Goal: Transaction & Acquisition: Purchase product/service

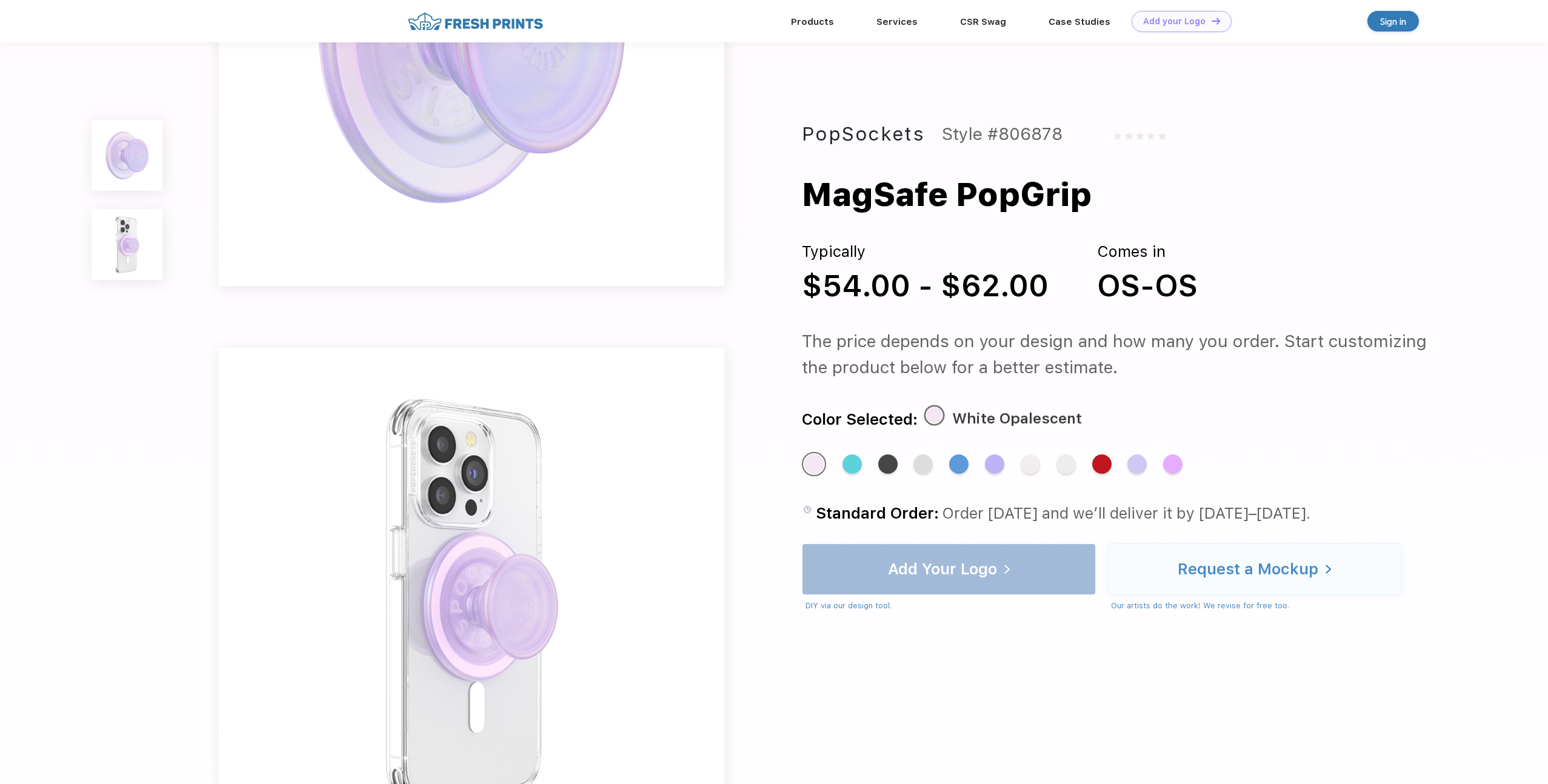
scroll to position [305, 0]
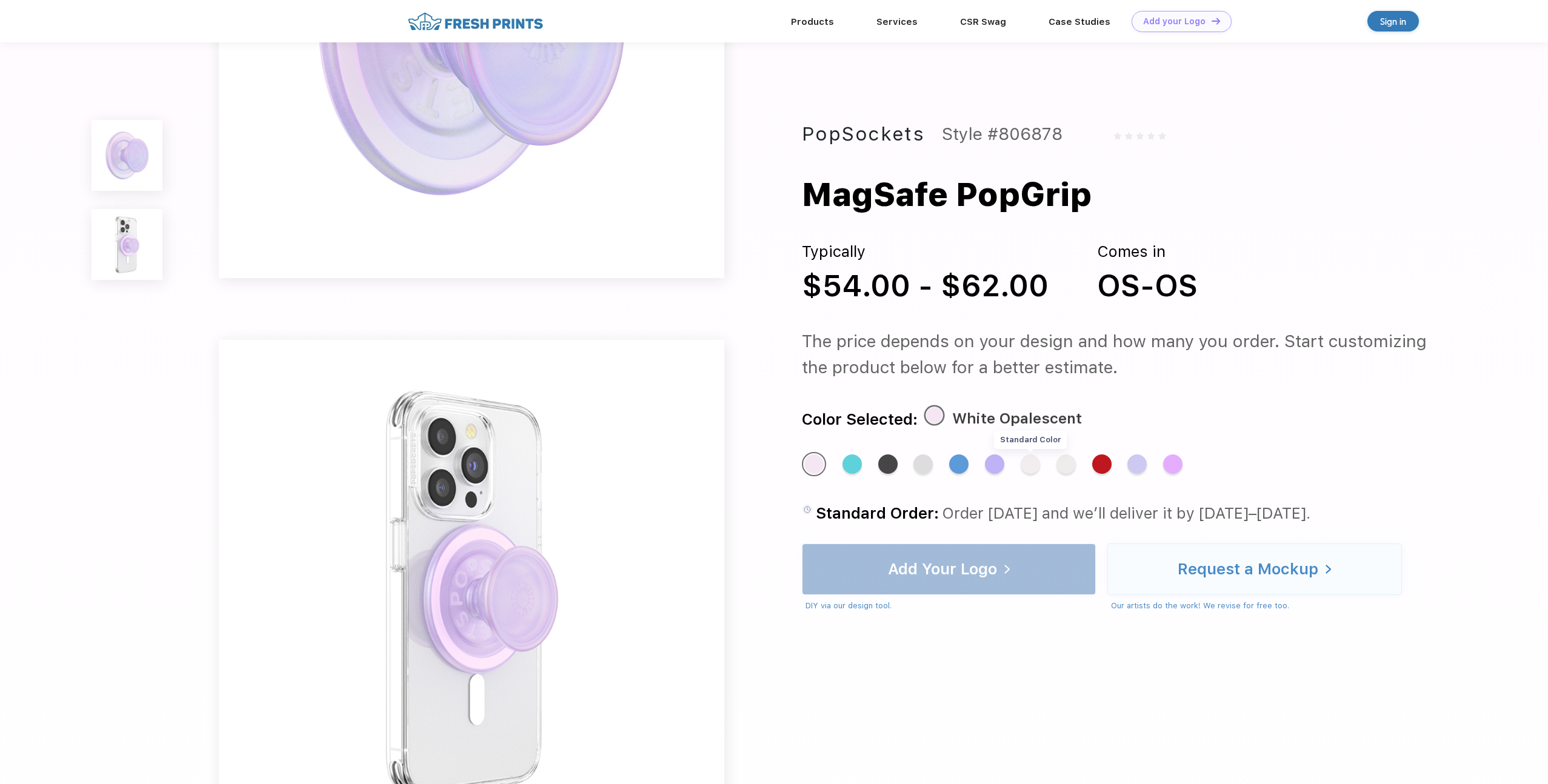
click at [1034, 469] on div "Standard Color" at bounding box center [1031, 464] width 19 height 19
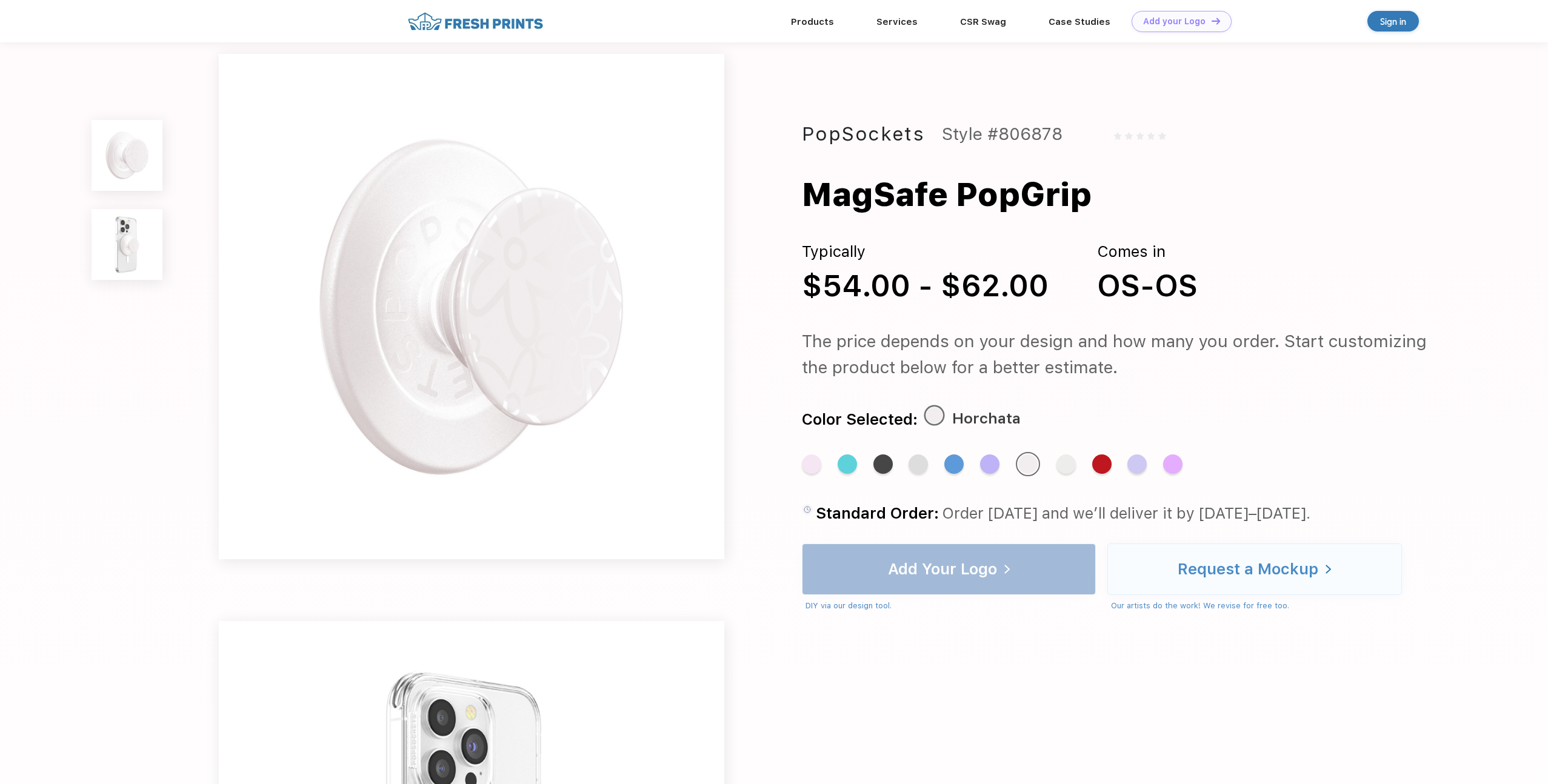
scroll to position [0, 0]
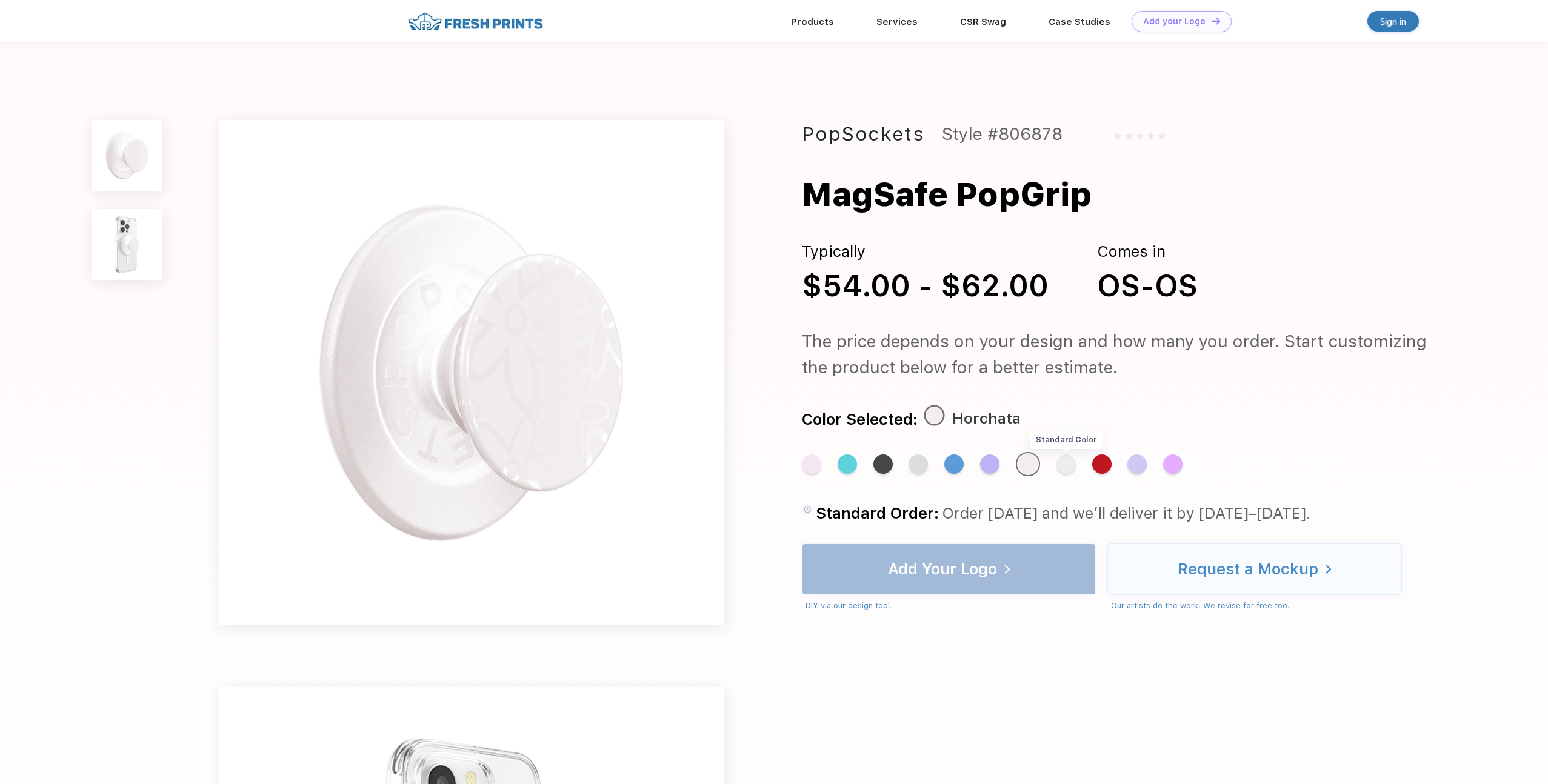
click at [1068, 465] on div "Standard Color" at bounding box center [1066, 464] width 19 height 19
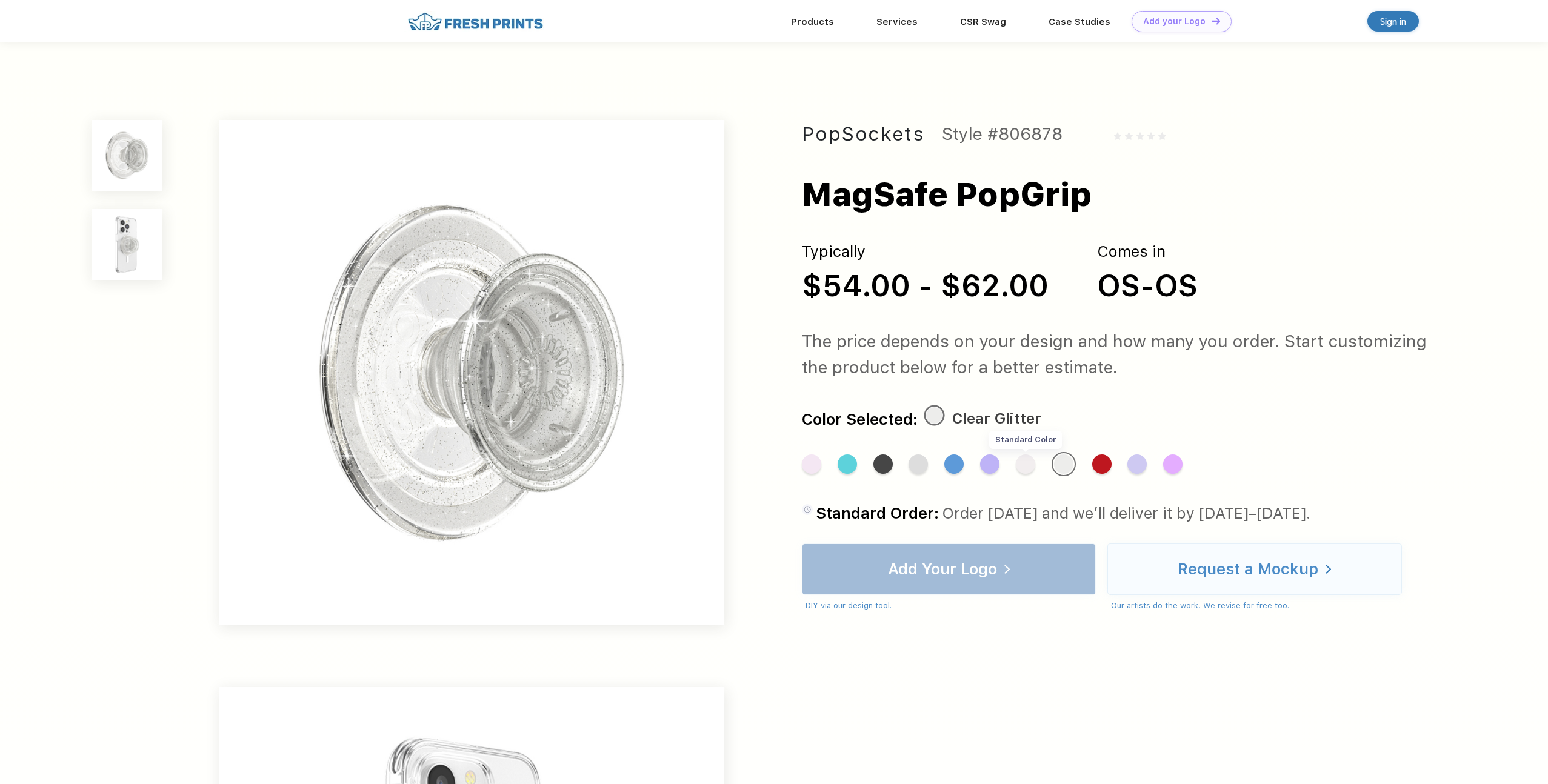
click at [1024, 466] on div "Standard Color" at bounding box center [1026, 464] width 19 height 19
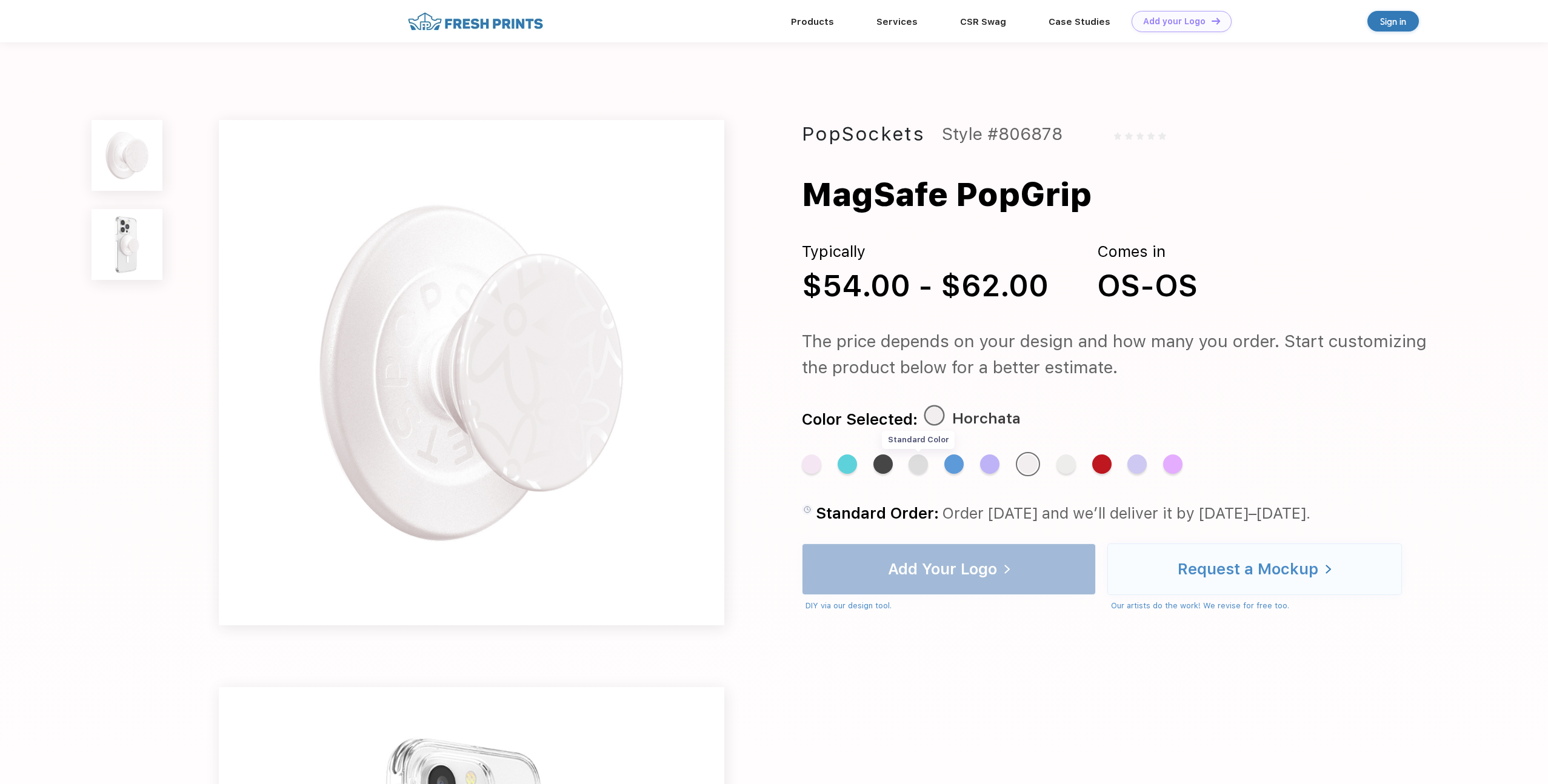
click at [916, 467] on div "Standard Color" at bounding box center [919, 464] width 19 height 19
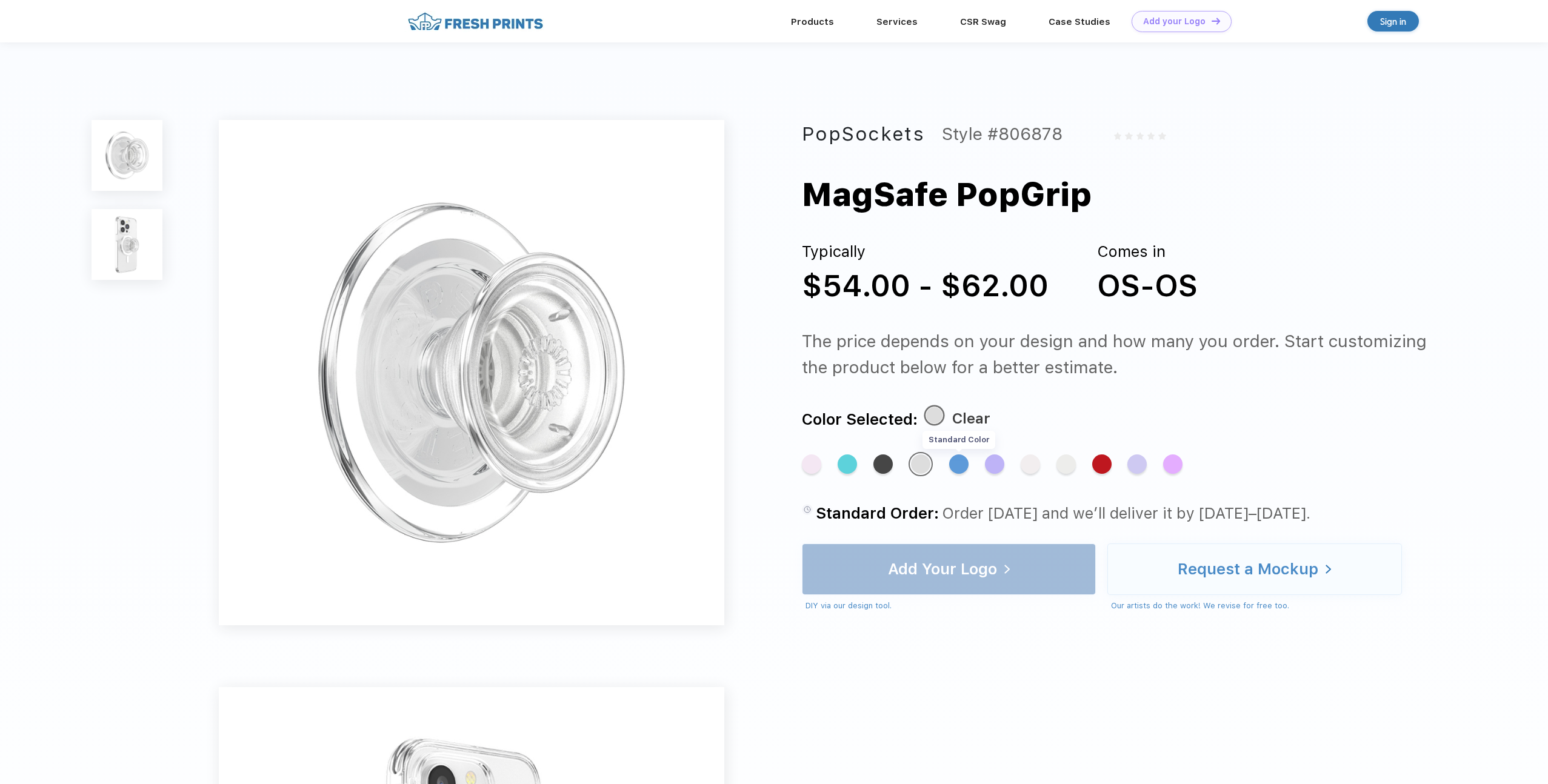
click at [958, 467] on div "Standard Color" at bounding box center [959, 464] width 19 height 19
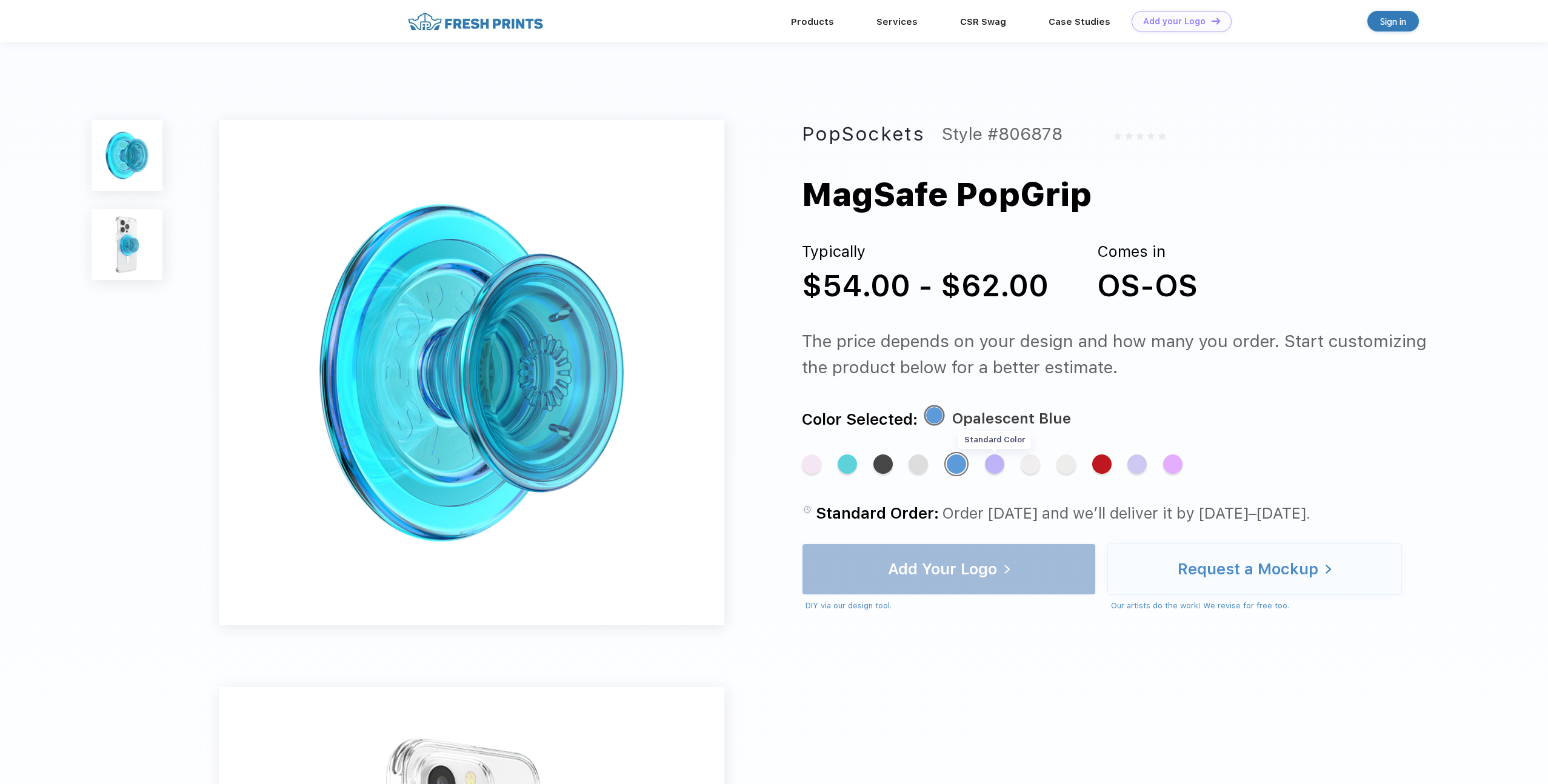
click at [987, 467] on div "Standard Color" at bounding box center [995, 464] width 19 height 19
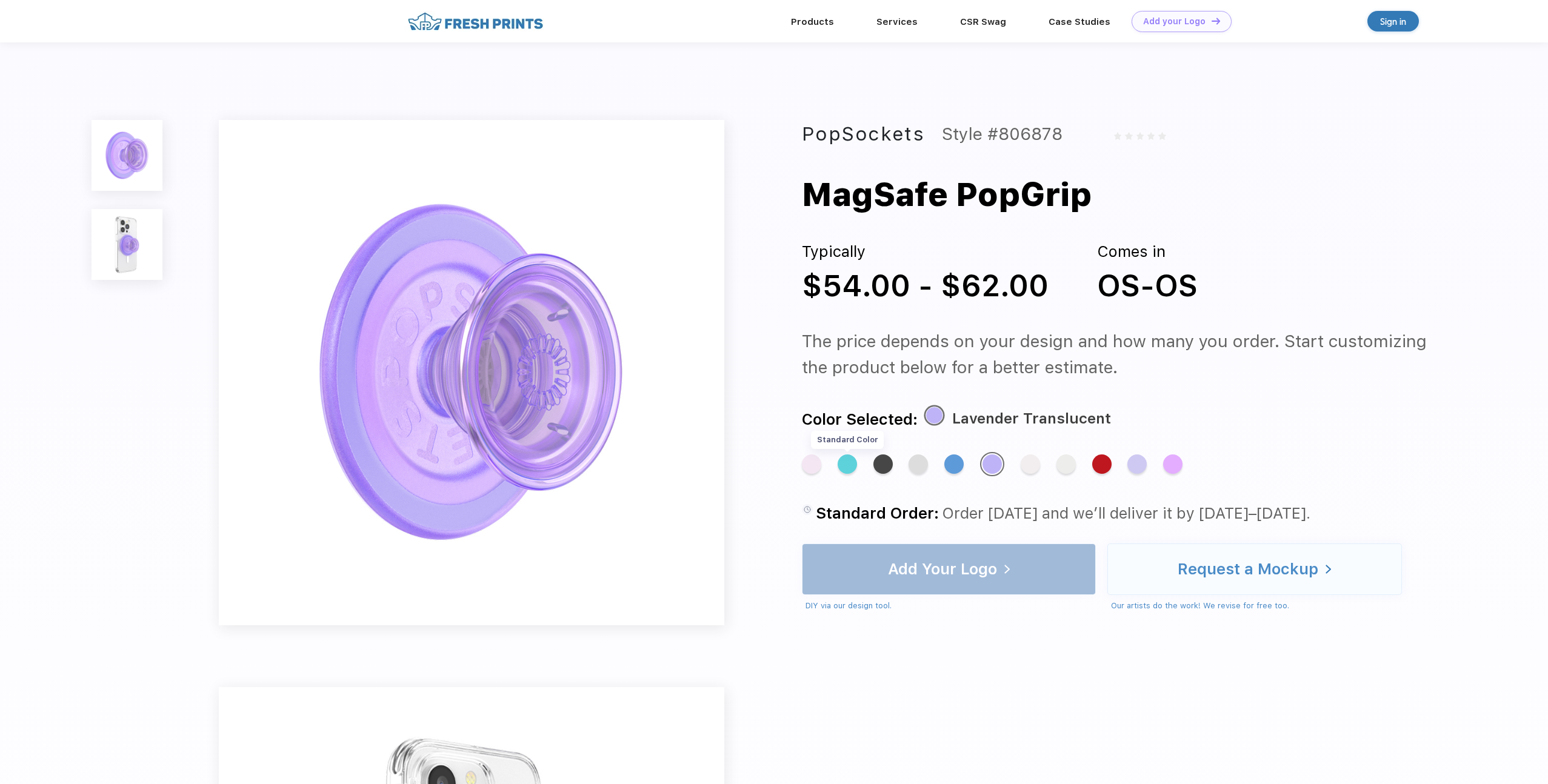
click at [840, 469] on div "Standard Color" at bounding box center [847, 464] width 19 height 19
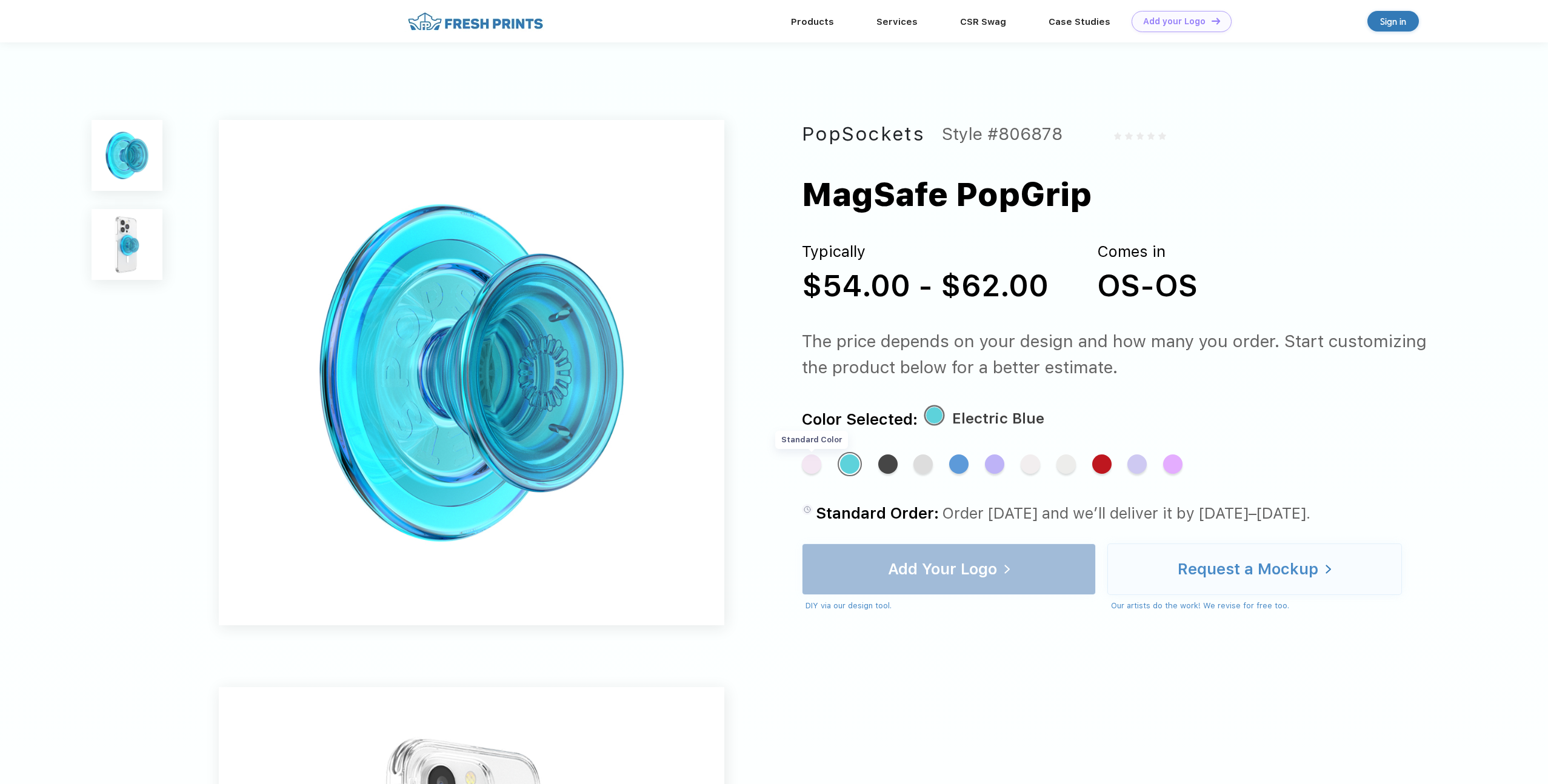
click at [814, 469] on div "Standard Color" at bounding box center [811, 464] width 19 height 19
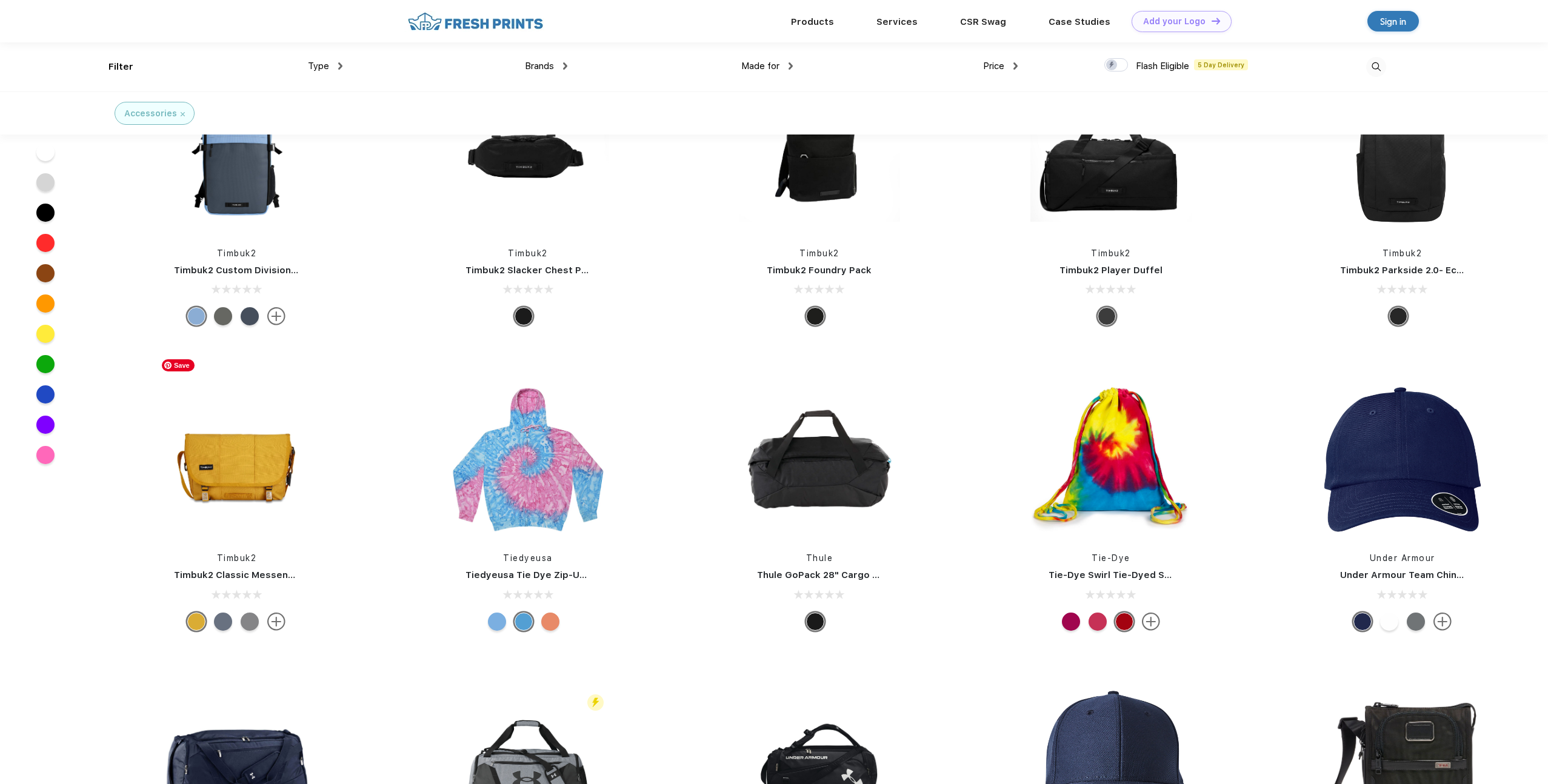
scroll to position [10652, 0]
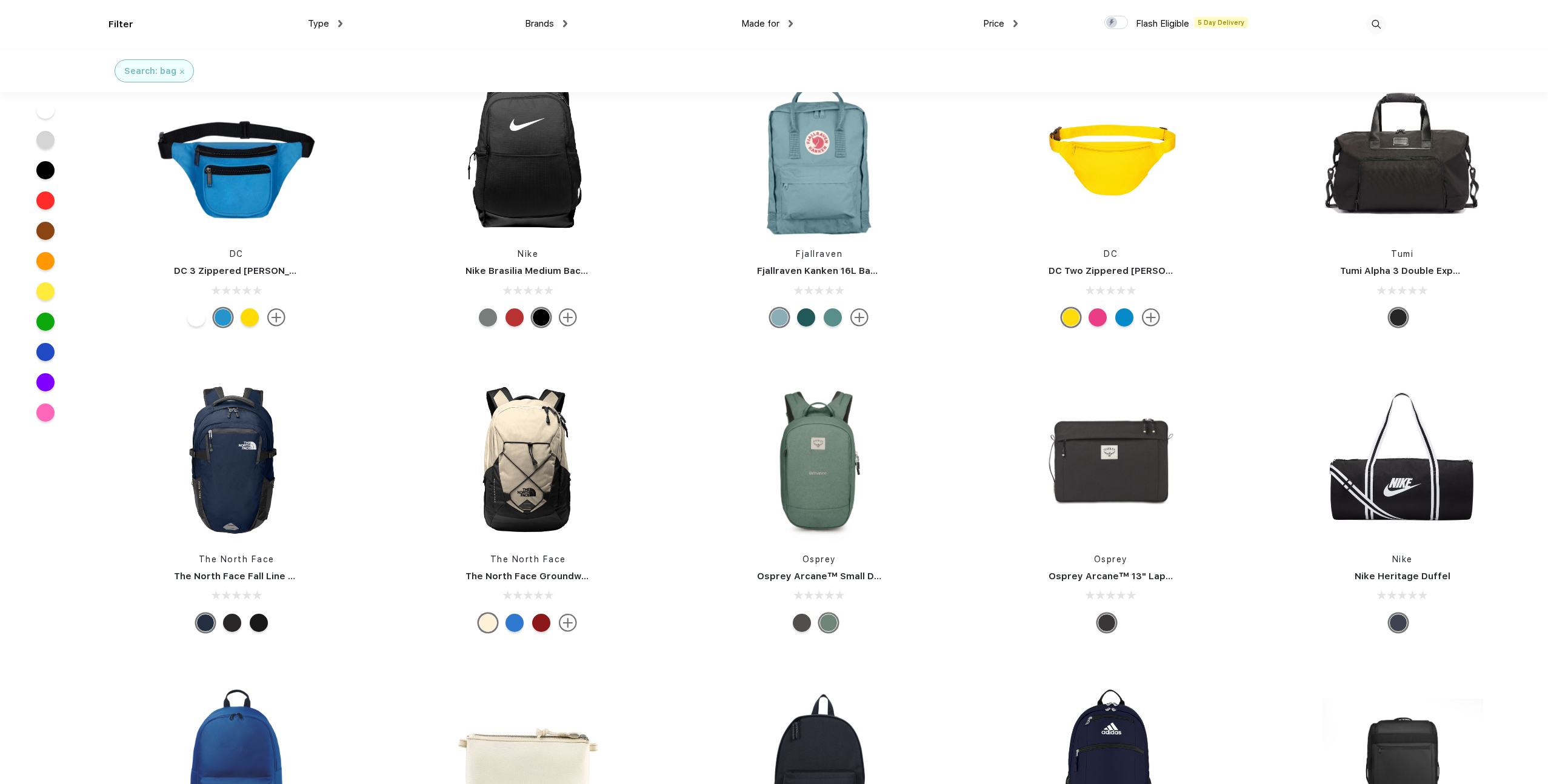
scroll to position [3713, 0]
click at [820, 469] on img at bounding box center [819, 459] width 161 height 161
